Goal: Task Accomplishment & Management: Complete application form

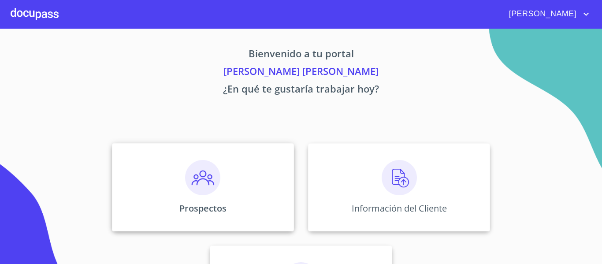
drag, startPoint x: 238, startPoint y: 202, endPoint x: 236, endPoint y: 211, distance: 9.4
click at [236, 211] on div "Prospectos" at bounding box center [203, 187] width 182 height 88
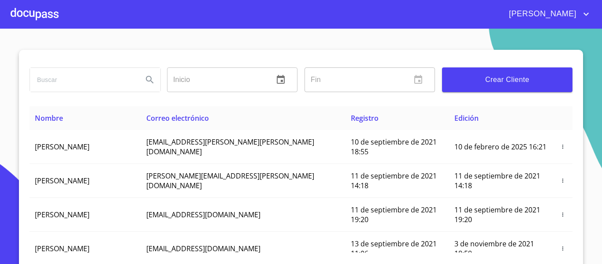
click at [518, 91] on button "Crear Cliente" at bounding box center [507, 79] width 130 height 25
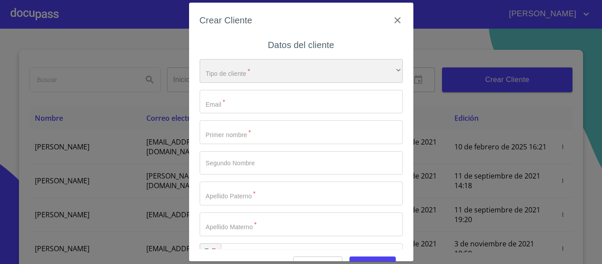
click at [269, 69] on div "​" at bounding box center [301, 71] width 203 height 24
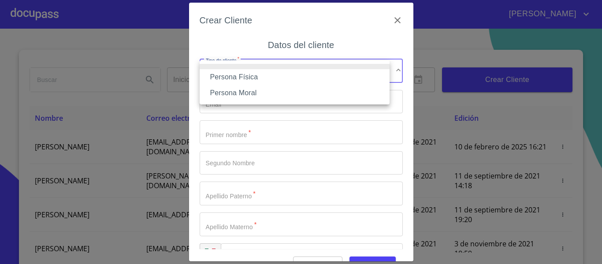
click at [248, 74] on li "Persona Física" at bounding box center [295, 77] width 190 height 16
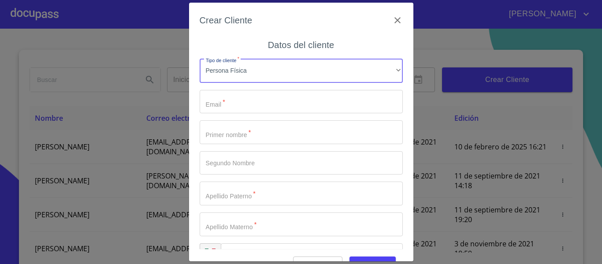
click at [243, 96] on input "Tipo de cliente   *" at bounding box center [301, 102] width 203 height 24
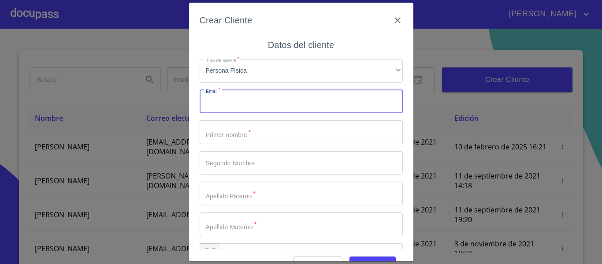
scroll to position [25, 0]
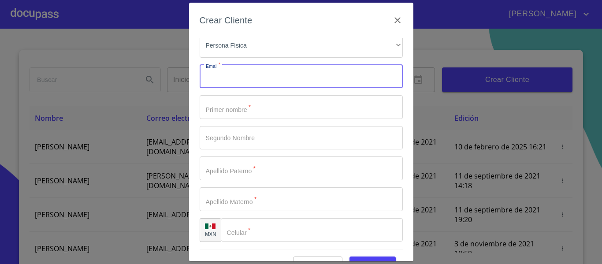
type input "a"
type input "[EMAIL_ADDRESS][DOMAIN_NAME]"
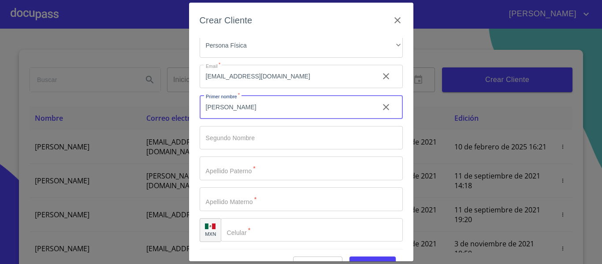
type input "[PERSON_NAME]"
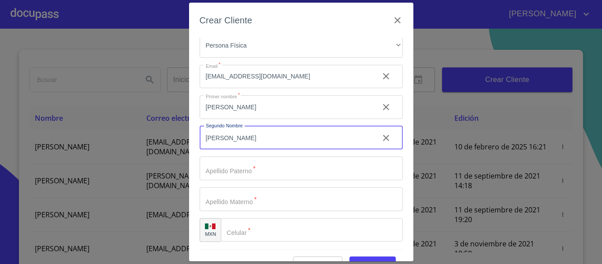
type input "[PERSON_NAME]"
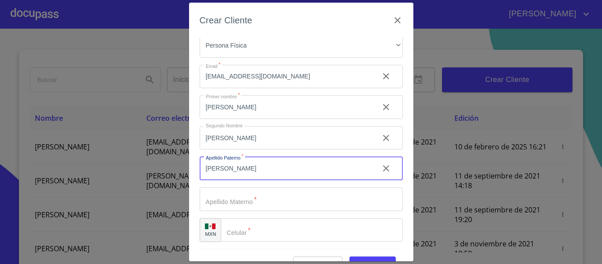
type input "[PERSON_NAME]"
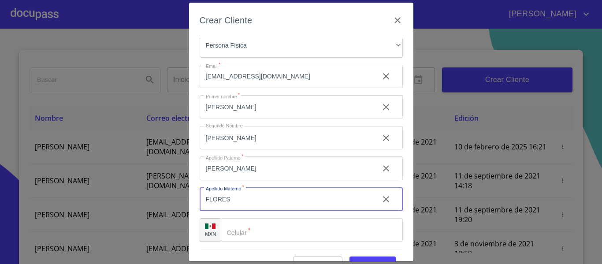
type input "FLORES"
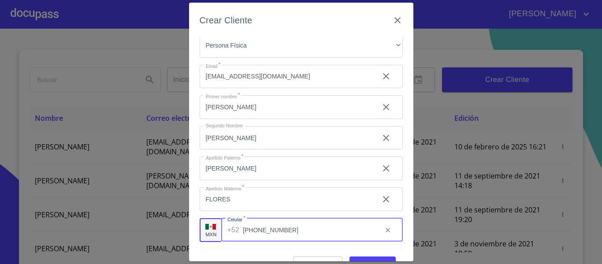
type input "[PHONE_NUMBER]"
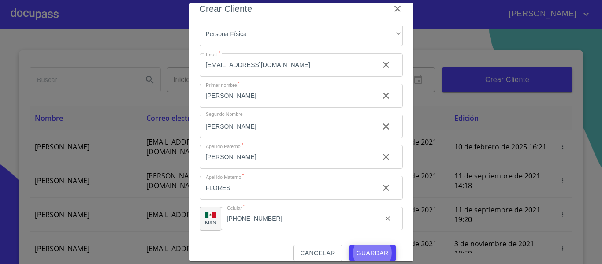
click at [349, 245] on button "Guardar" at bounding box center [372, 253] width 46 height 16
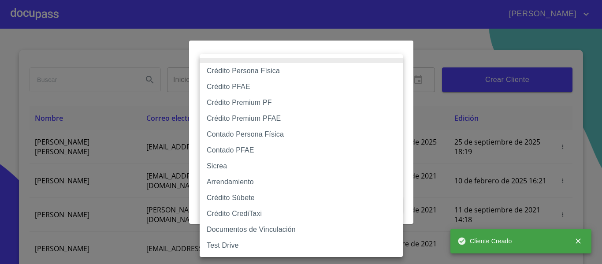
click at [264, 83] on body "[PERSON_NAME] ​ Fin ​ Crear Cliente Nombre Correo electrónico Registro Edición …" at bounding box center [301, 132] width 602 height 264
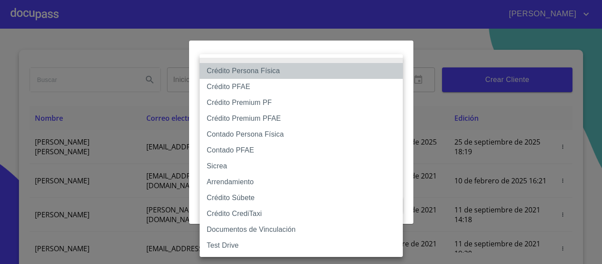
click at [257, 74] on li "Crédito Persona Física" at bounding box center [301, 71] width 203 height 16
type input "6009fb3c7d1714eb8809aa97"
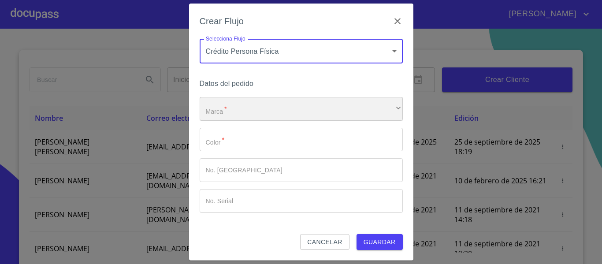
click at [238, 109] on div "​" at bounding box center [301, 109] width 203 height 24
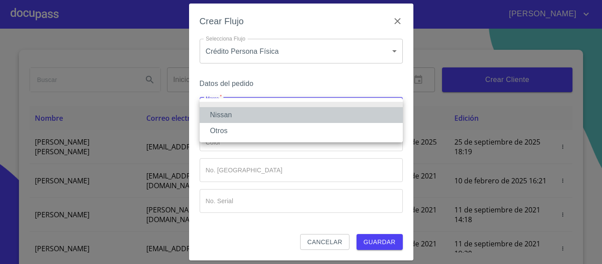
click at [248, 107] on li "Nissan" at bounding box center [301, 115] width 203 height 16
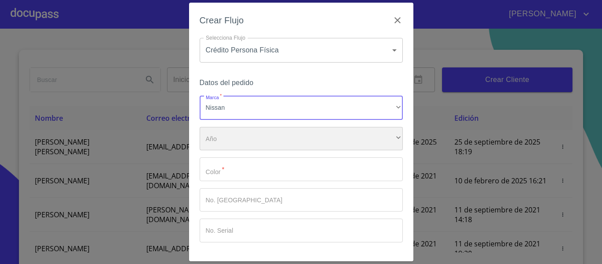
click at [244, 130] on div "​" at bounding box center [301, 139] width 203 height 24
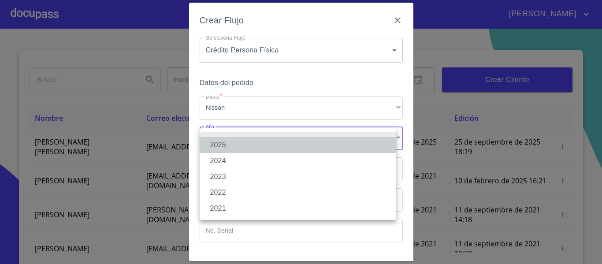
click at [250, 142] on li "2025" at bounding box center [298, 145] width 197 height 16
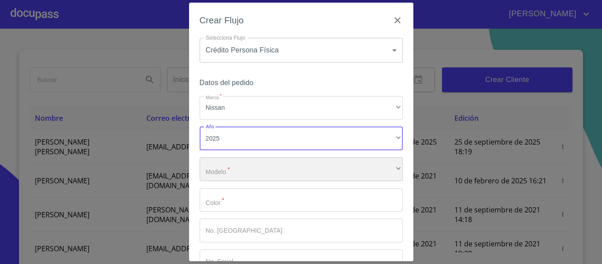
click at [247, 166] on div "​" at bounding box center [301, 169] width 203 height 24
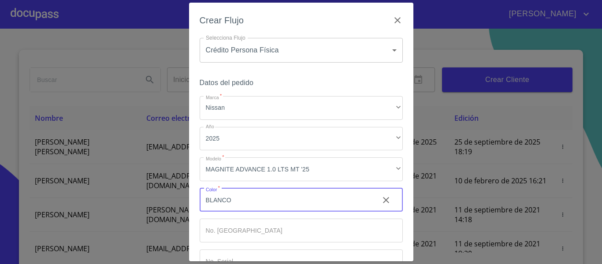
type input "BLANCO"
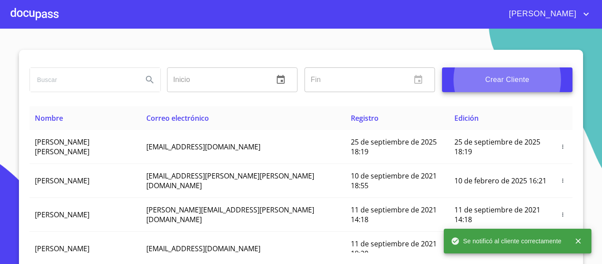
click at [50, 10] on div at bounding box center [35, 14] width 48 height 28
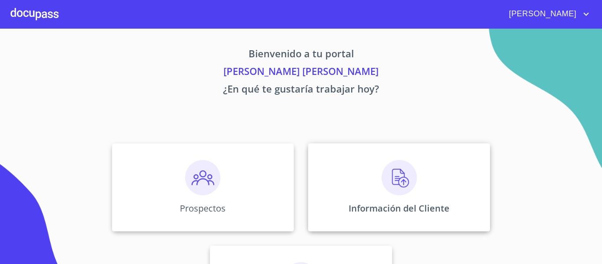
click at [424, 155] on div "Información del Cliente" at bounding box center [399, 187] width 182 height 88
